Goal: Feedback & Contribution: Contribute content

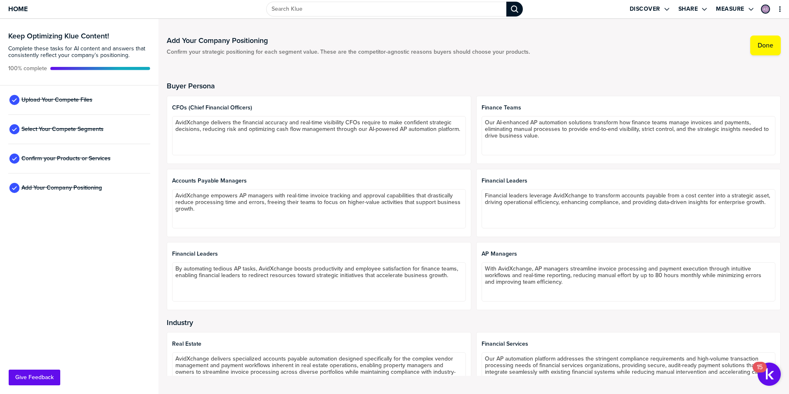
click at [248, 42] on h1 "Add Your Company Positioning" at bounding box center [348, 40] width 363 height 10
click at [779, 6] on icon "primary" at bounding box center [780, 9] width 7 height 7
click at [65, 99] on span "Upload Your Compete Files" at bounding box center [56, 100] width 71 height 7
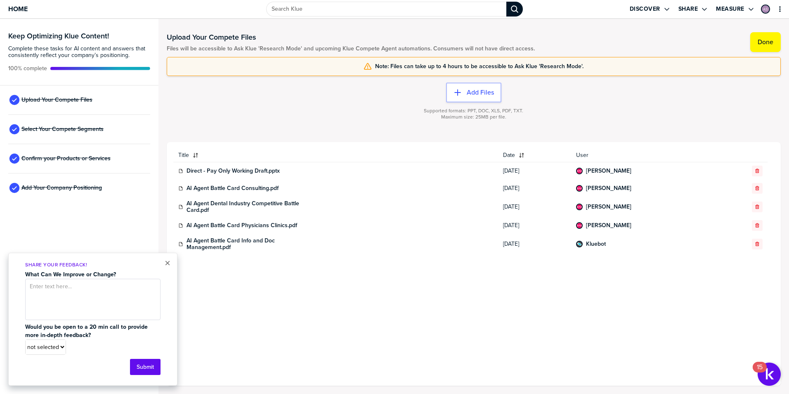
click at [312, 134] on div "Supported formats: PPT, DOC, XLS, PDF, TXT. Maximum size: 25MB per file." at bounding box center [474, 118] width 614 height 33
click at [461, 87] on button "Add Files" at bounding box center [473, 93] width 55 height 20
click at [335, 256] on div "Title Date User Direct - Pay Only Working Draft.pptx [DATE] [PERSON_NAME] AI Ag…" at bounding box center [473, 208] width 601 height 118
click at [467, 215] on td "AI Agent Dental Industry Competitive Battle Card.pdf" at bounding box center [335, 207] width 325 height 20
click at [342, 300] on div "Title Date User Direct - Pay Only Working Draft.pptx [DATE] [PERSON_NAME] AI Ag…" at bounding box center [473, 264] width 601 height 230
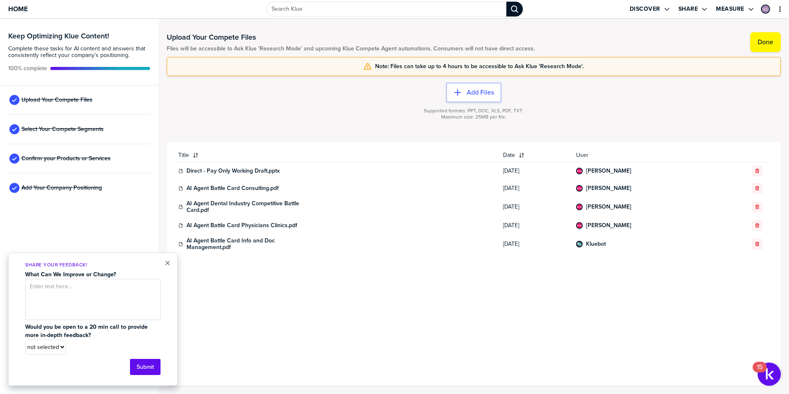
click at [371, 116] on div "Supported formats: PPT, DOC, XLS, PDF, TXT. Maximum size: 25MB per file." at bounding box center [474, 118] width 614 height 33
